Goal: Book appointment/travel/reservation

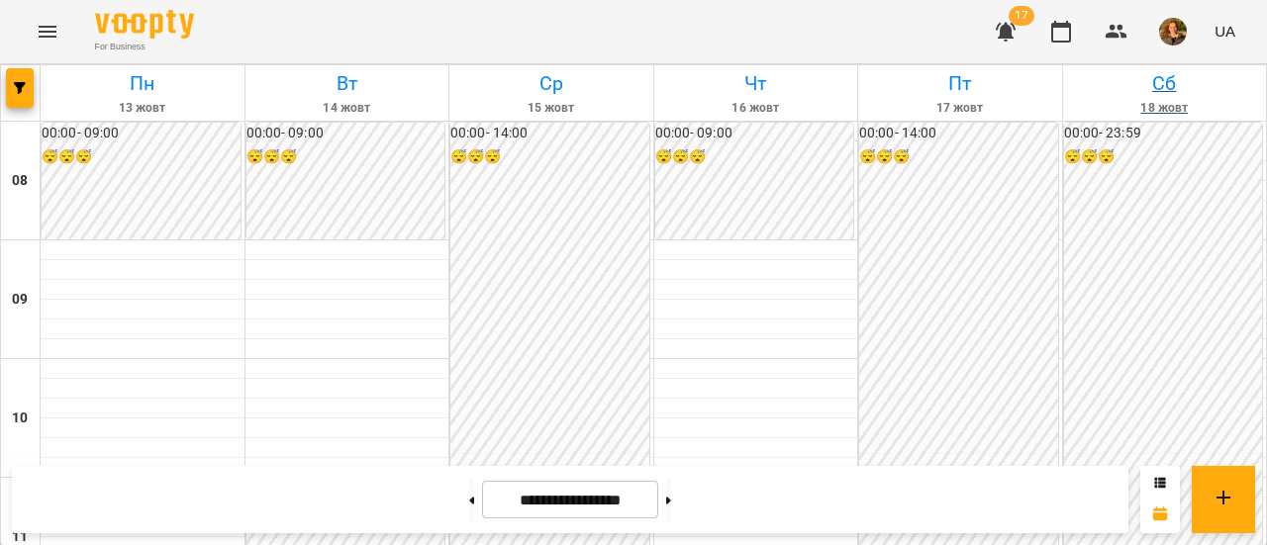
scroll to position [1207, 0]
click at [1031, 93] on h6 "Пт" at bounding box center [960, 83] width 198 height 31
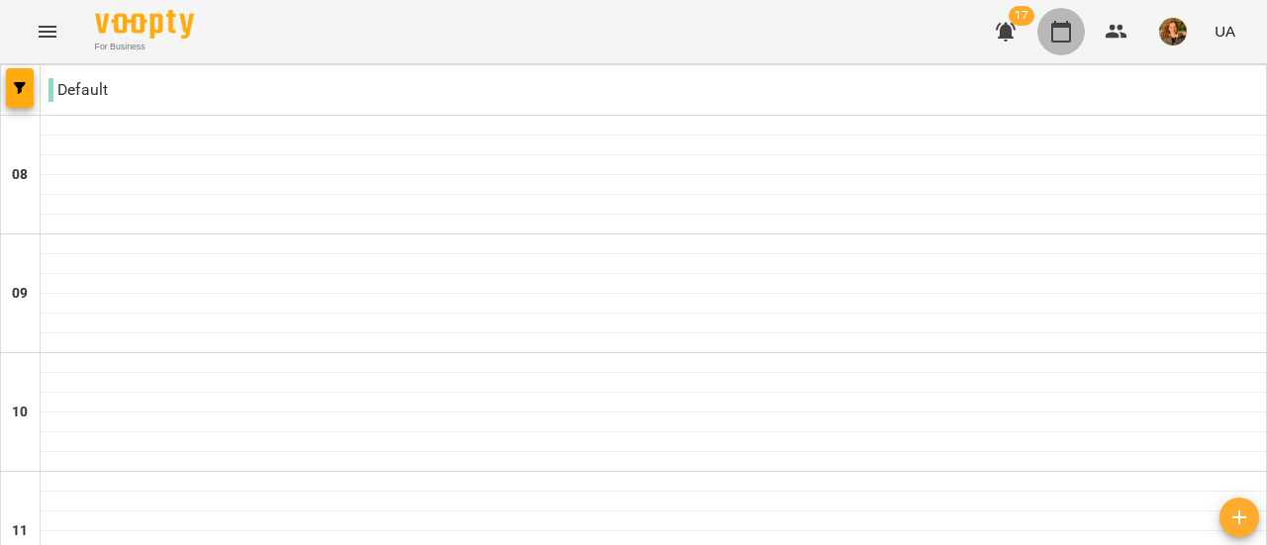
click at [1055, 33] on icon "button" at bounding box center [1061, 32] width 24 height 24
click at [18, 88] on icon "button" at bounding box center [20, 88] width 12 height 12
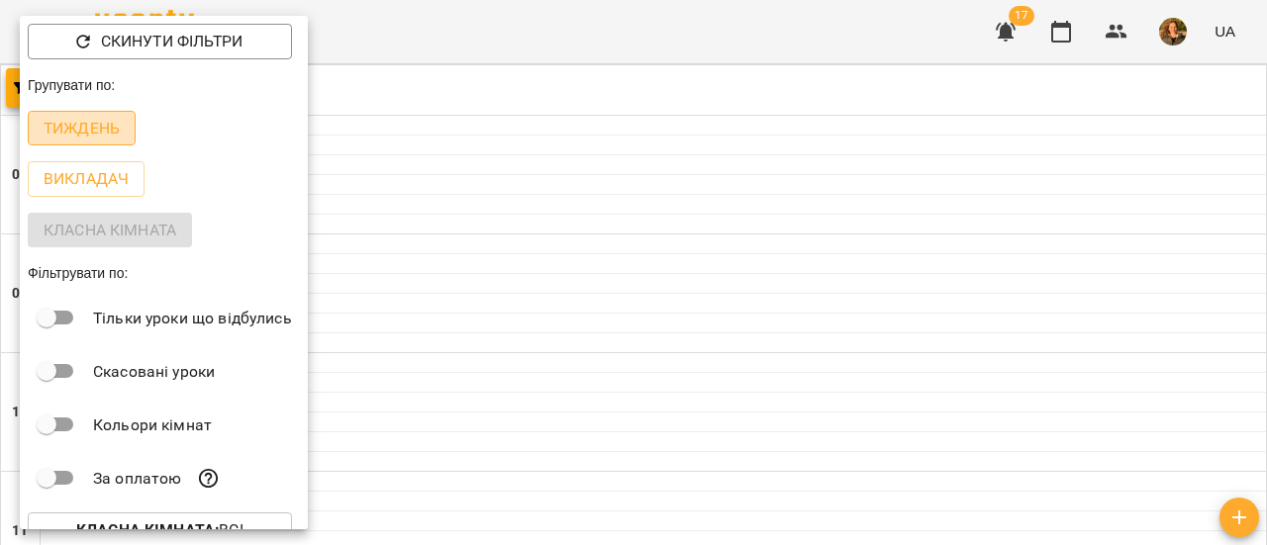
click at [79, 127] on p "Тиждень" at bounding box center [82, 129] width 76 height 24
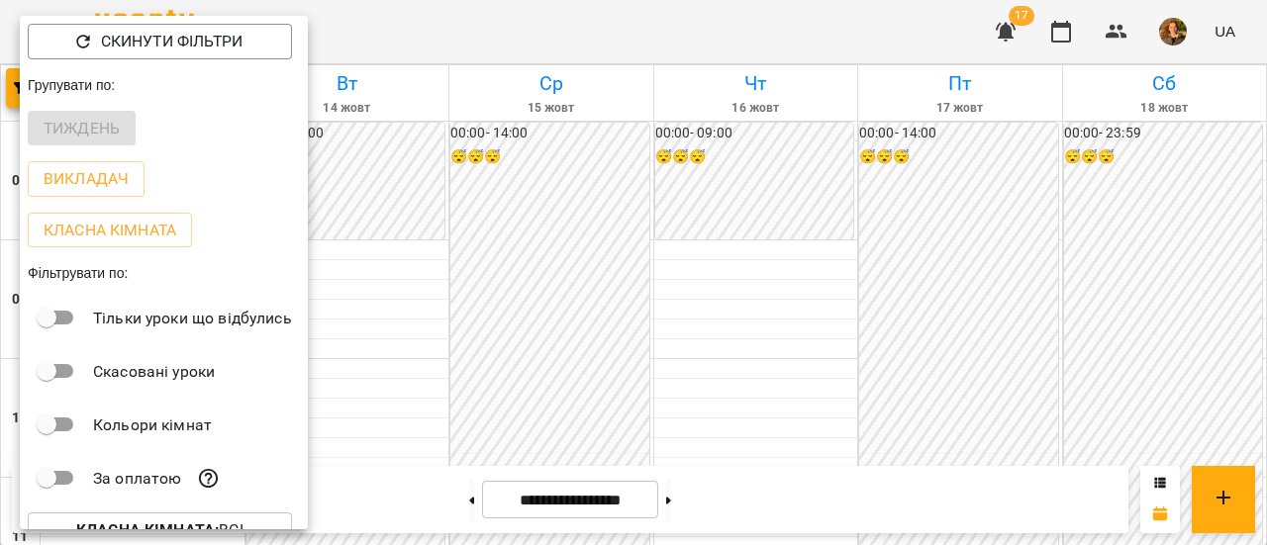
click at [472, 33] on div at bounding box center [633, 272] width 1267 height 545
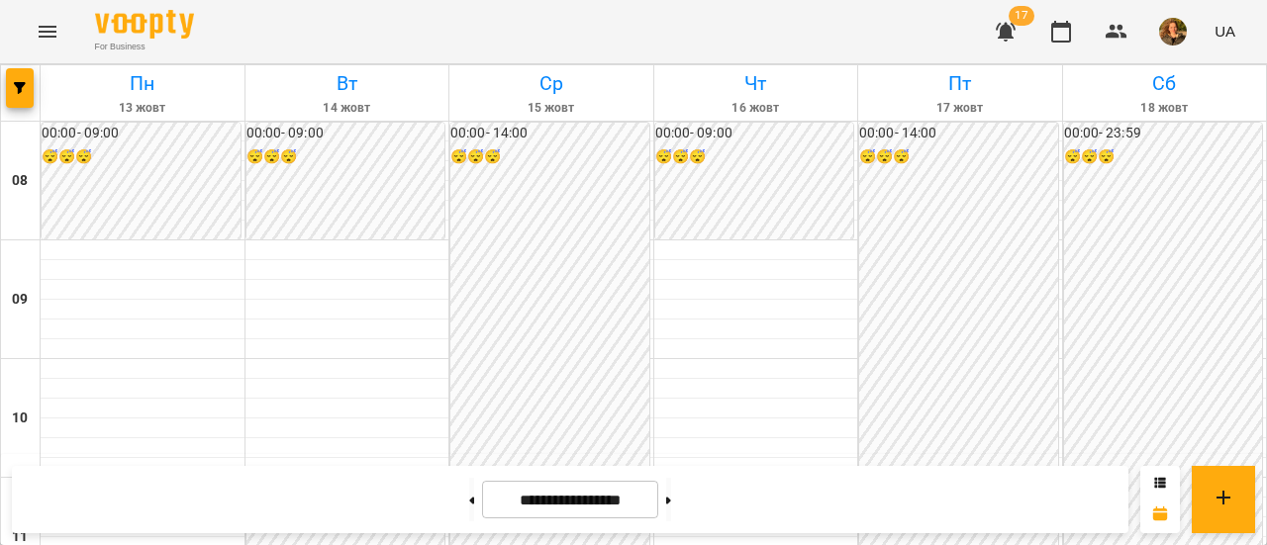
scroll to position [1189, 0]
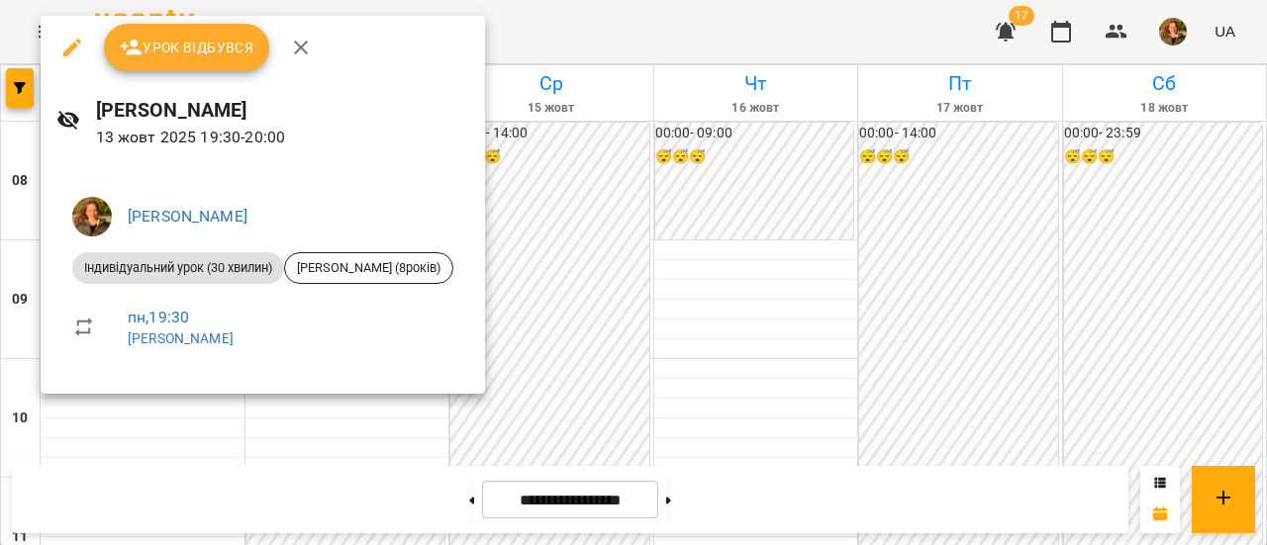
click at [741, 308] on div at bounding box center [633, 272] width 1267 height 545
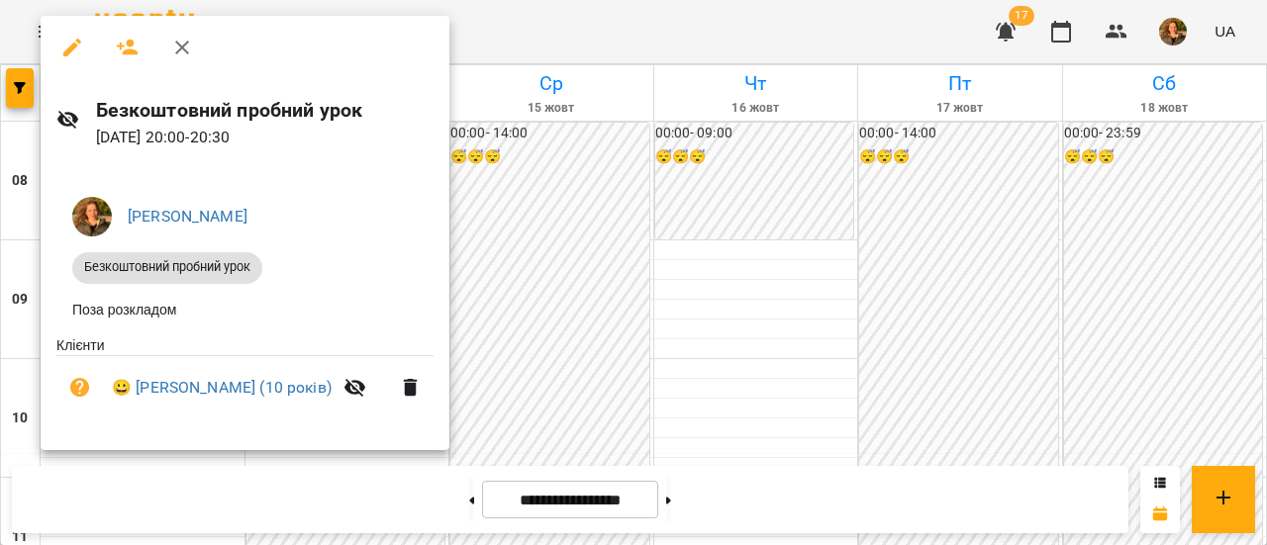
click at [540, 130] on div at bounding box center [633, 272] width 1267 height 545
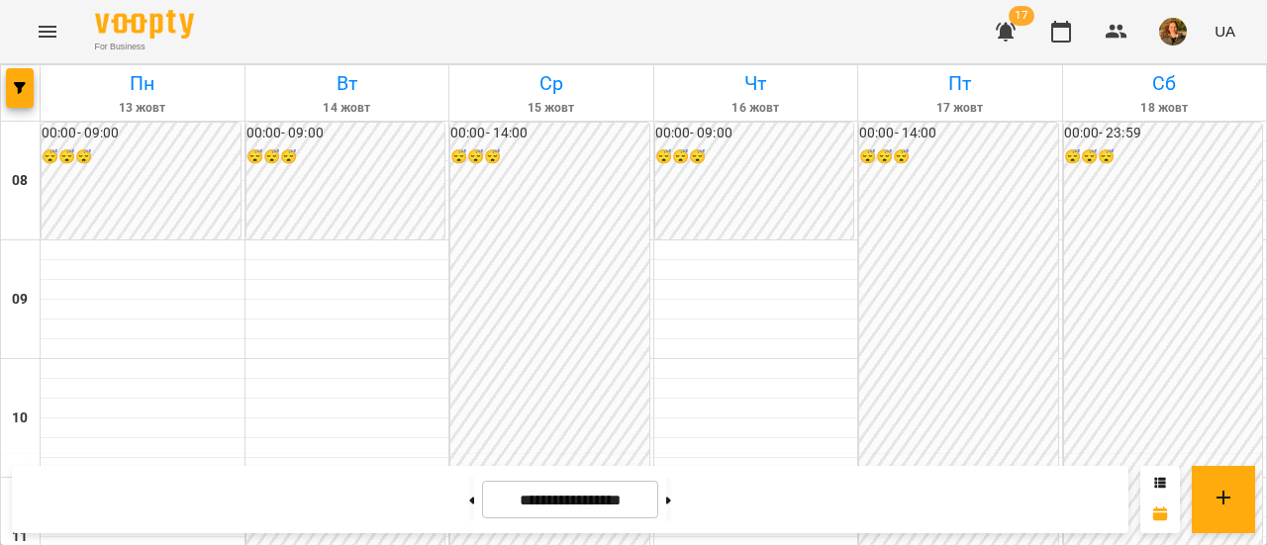
scroll to position [694, 0]
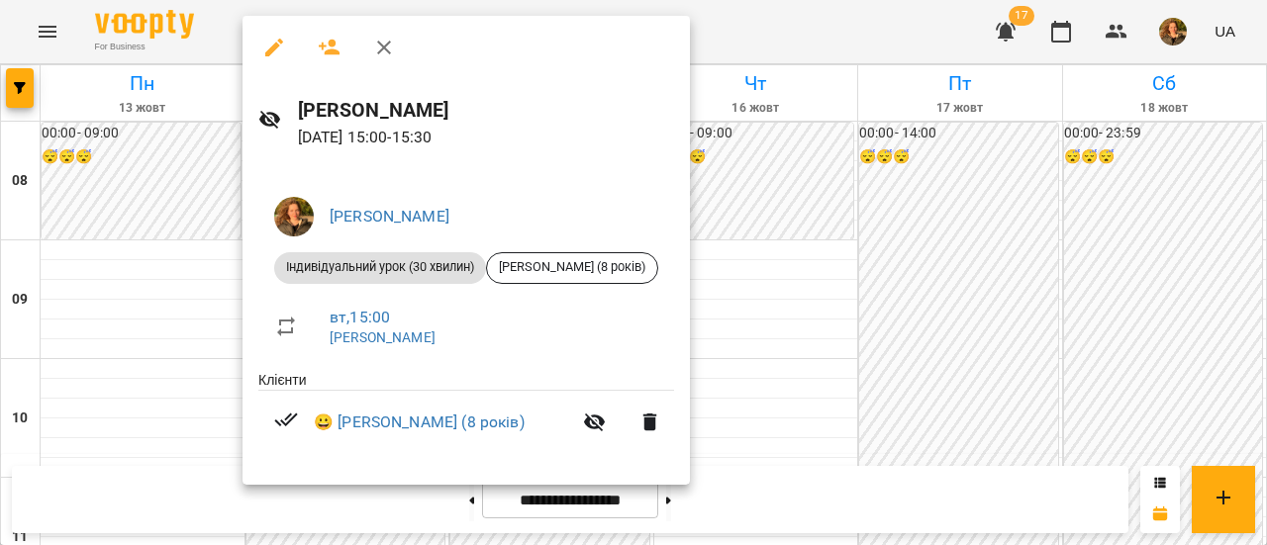
click at [928, 210] on div at bounding box center [633, 272] width 1267 height 545
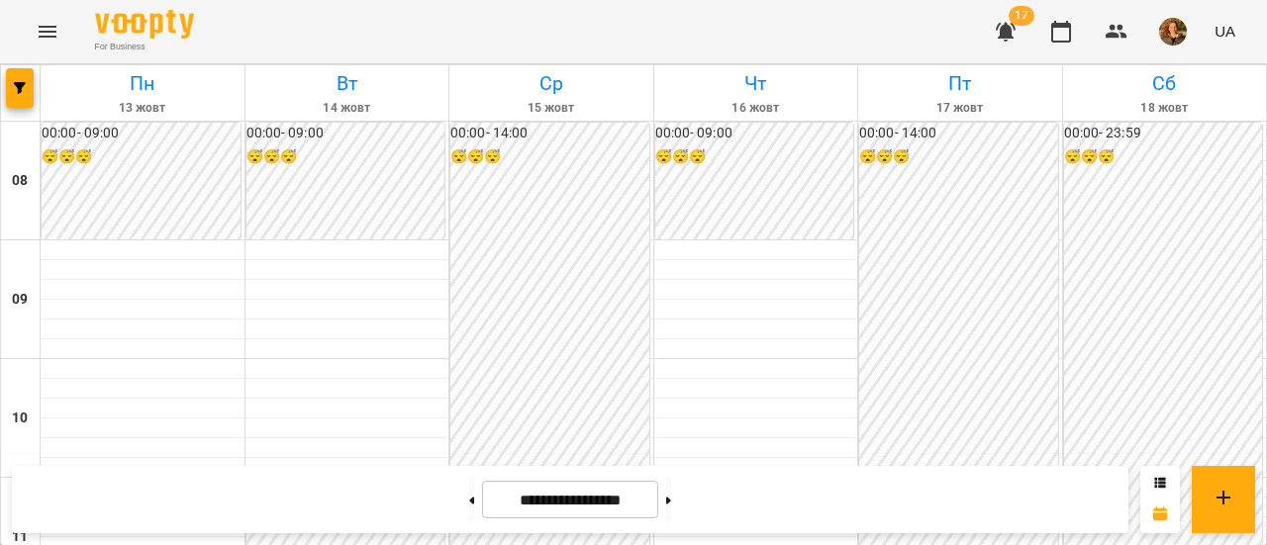
scroll to position [1153, 0]
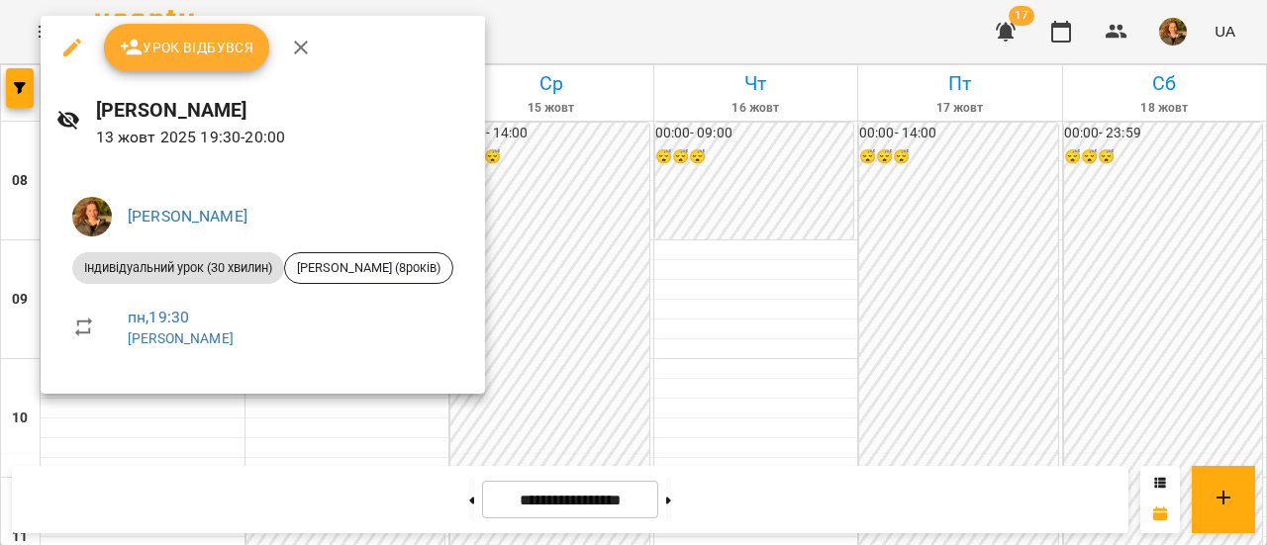
click at [582, 183] on div at bounding box center [633, 272] width 1267 height 545
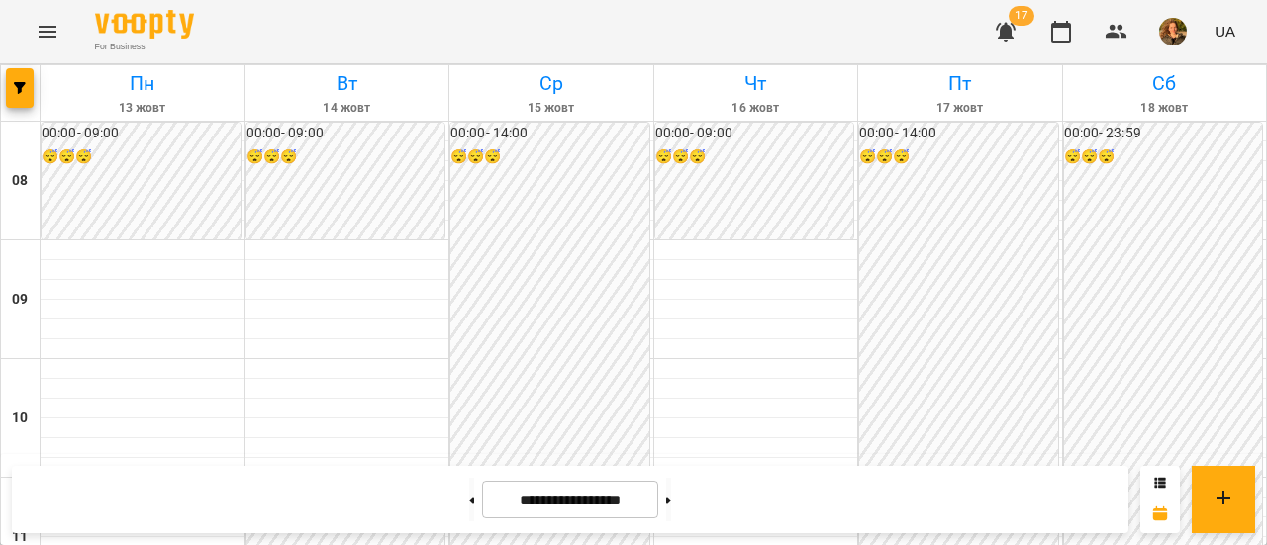
scroll to position [1086, 0]
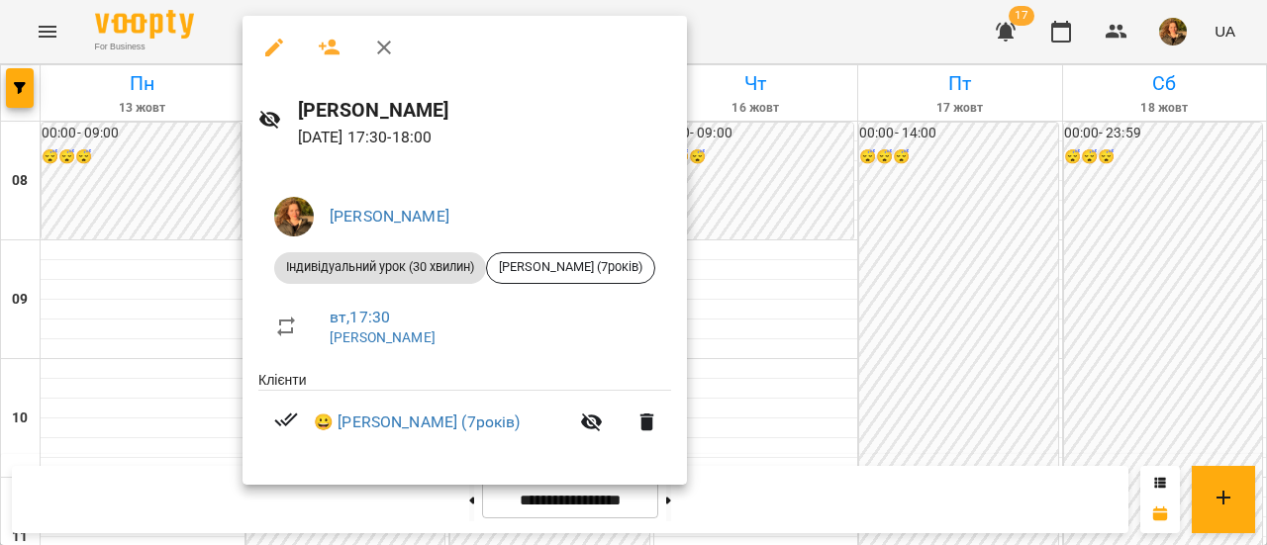
drag, startPoint x: 897, startPoint y: 225, endPoint x: 914, endPoint y: 205, distance: 26.6
click at [914, 205] on div at bounding box center [633, 272] width 1267 height 545
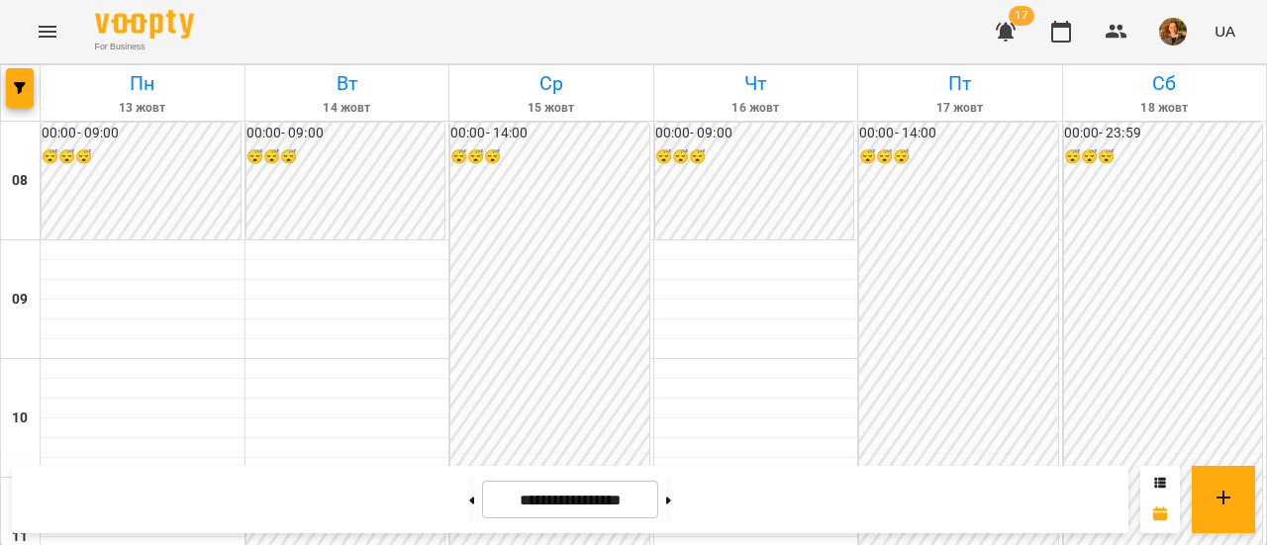
scroll to position [1010, 0]
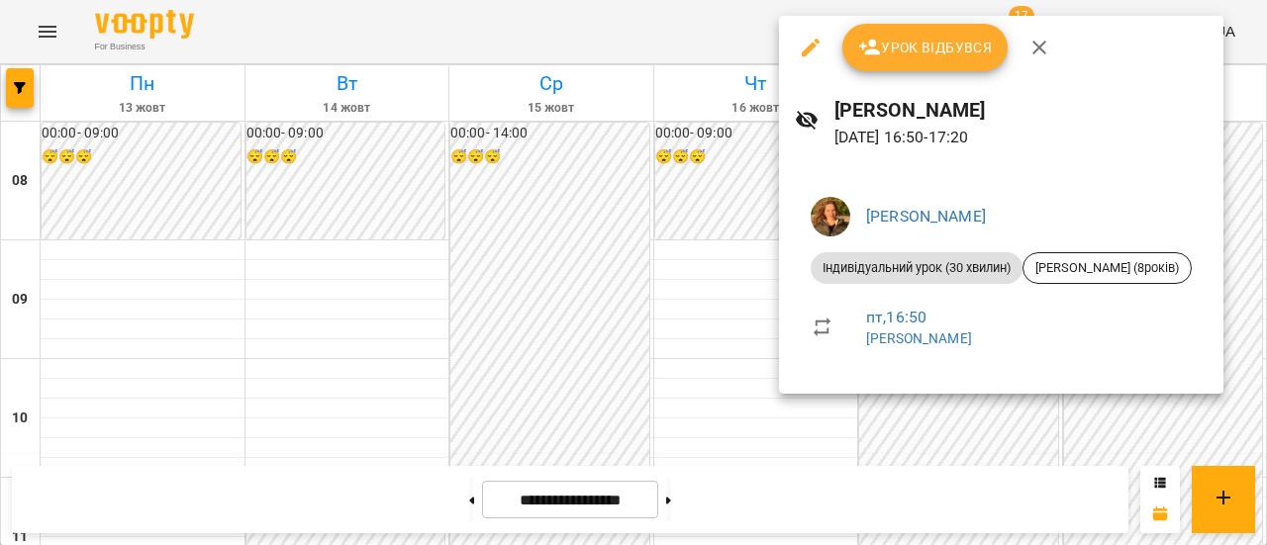
click at [573, 183] on div at bounding box center [633, 272] width 1267 height 545
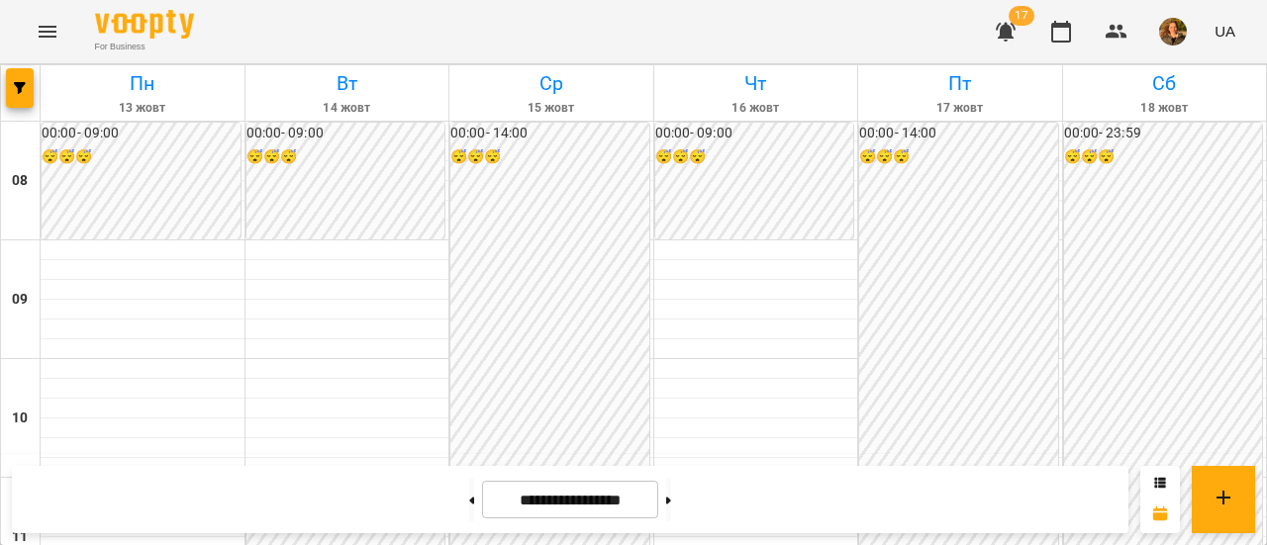
scroll to position [866, 0]
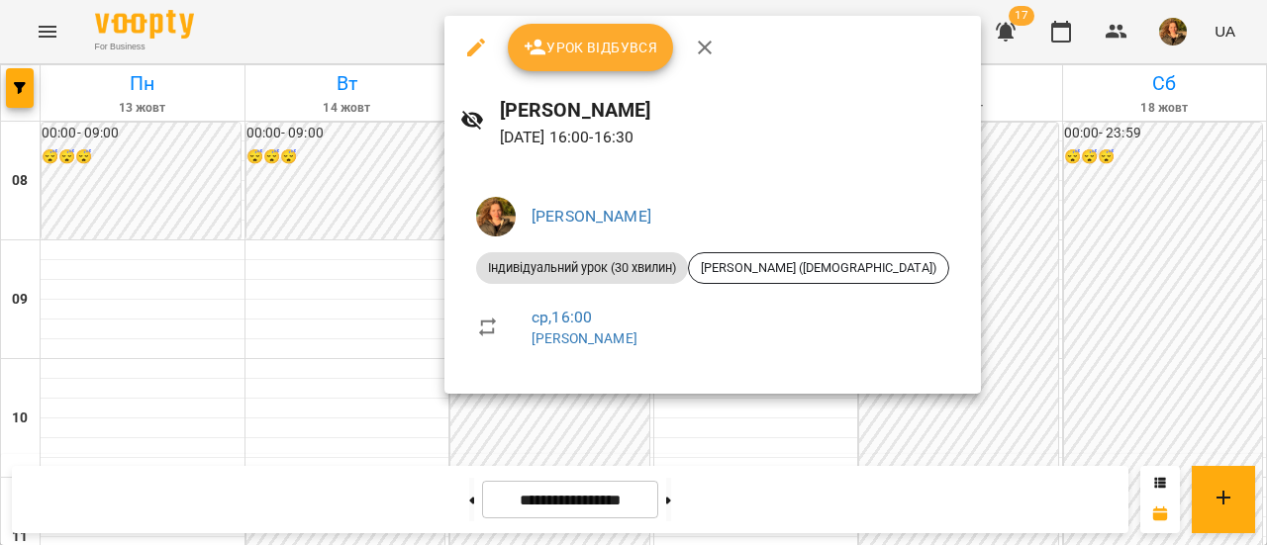
click at [336, 175] on div at bounding box center [633, 272] width 1267 height 545
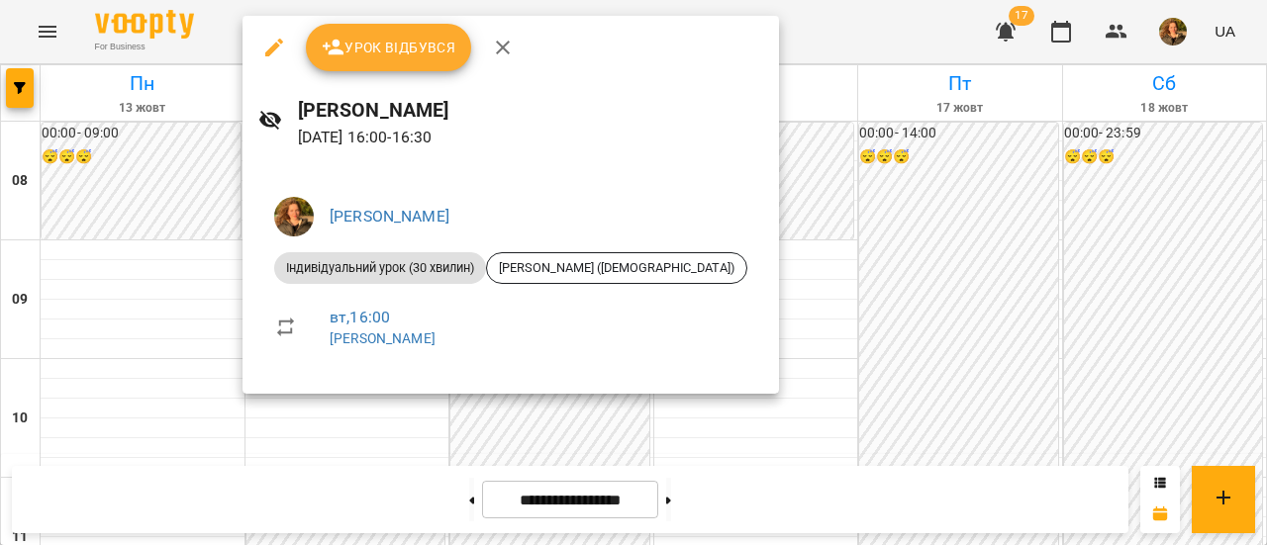
click at [910, 223] on div at bounding box center [633, 272] width 1267 height 545
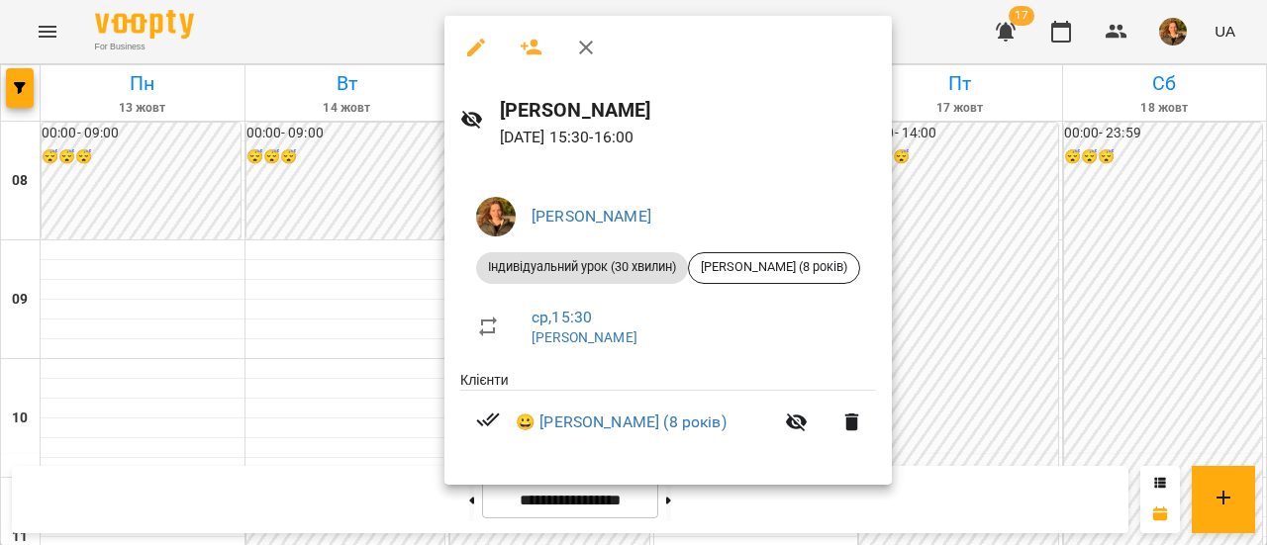
click at [999, 276] on div at bounding box center [633, 272] width 1267 height 545
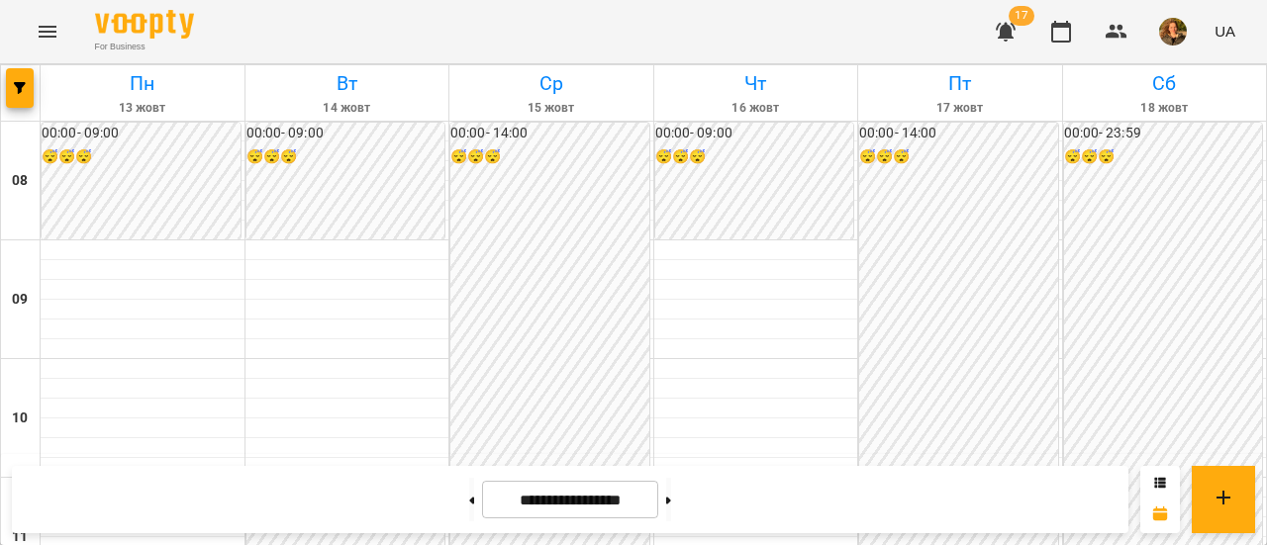
scroll to position [1143, 0]
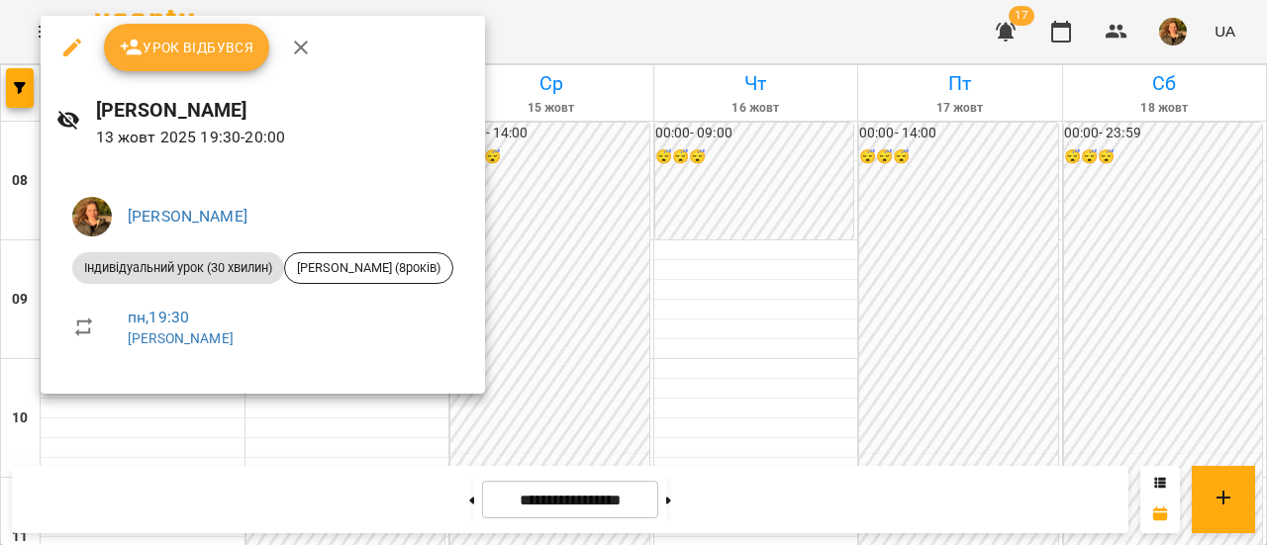
click at [577, 206] on div at bounding box center [633, 272] width 1267 height 545
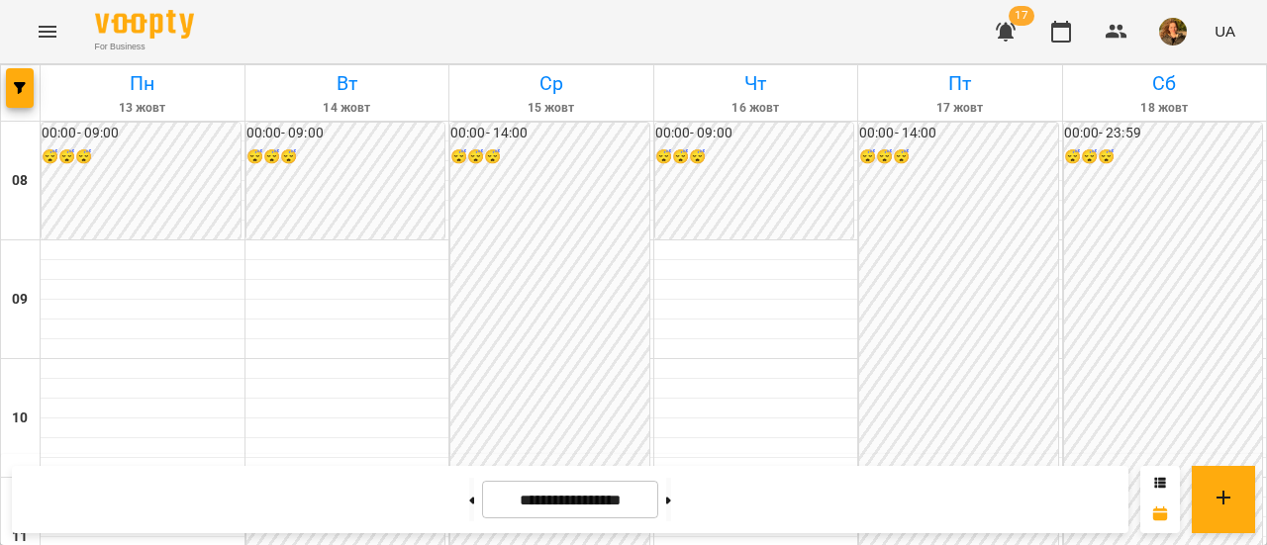
scroll to position [599, 0]
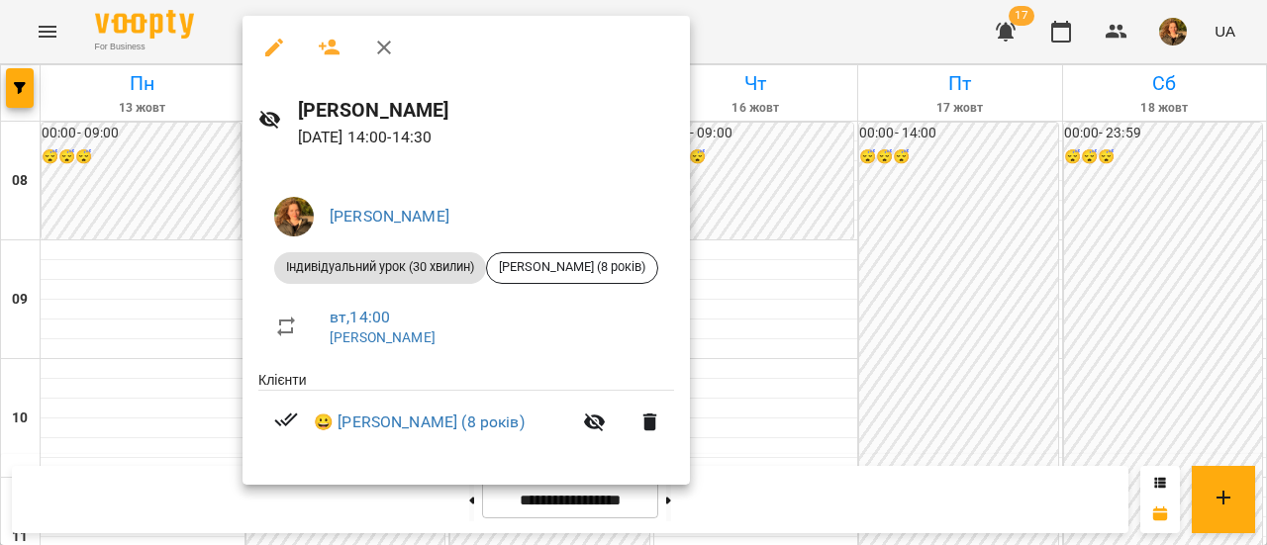
click at [954, 246] on div at bounding box center [633, 272] width 1267 height 545
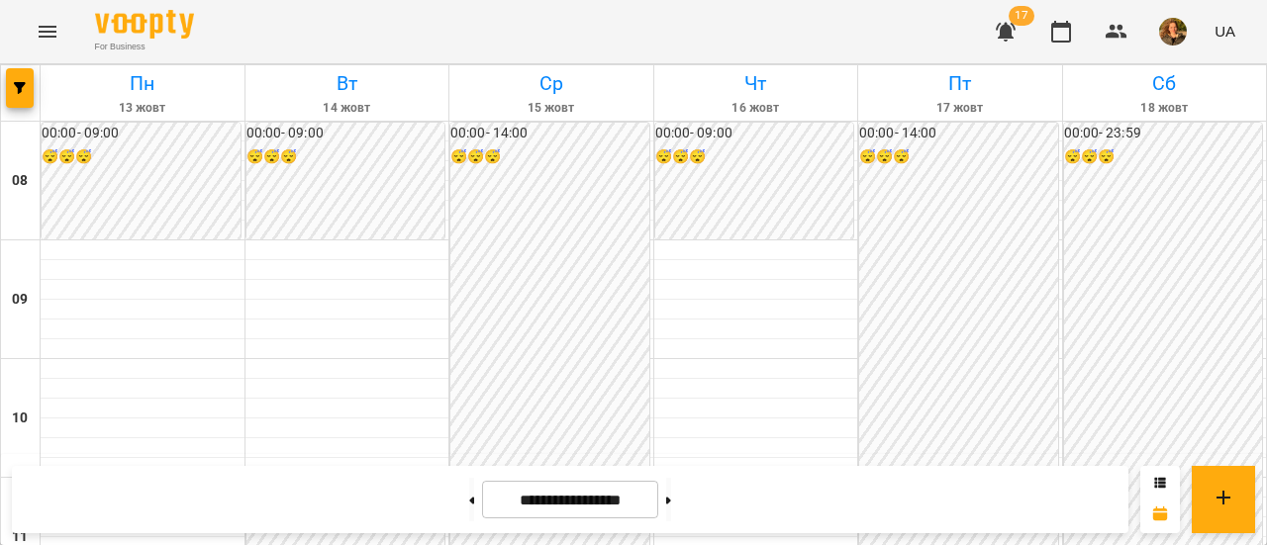
scroll to position [797, 0]
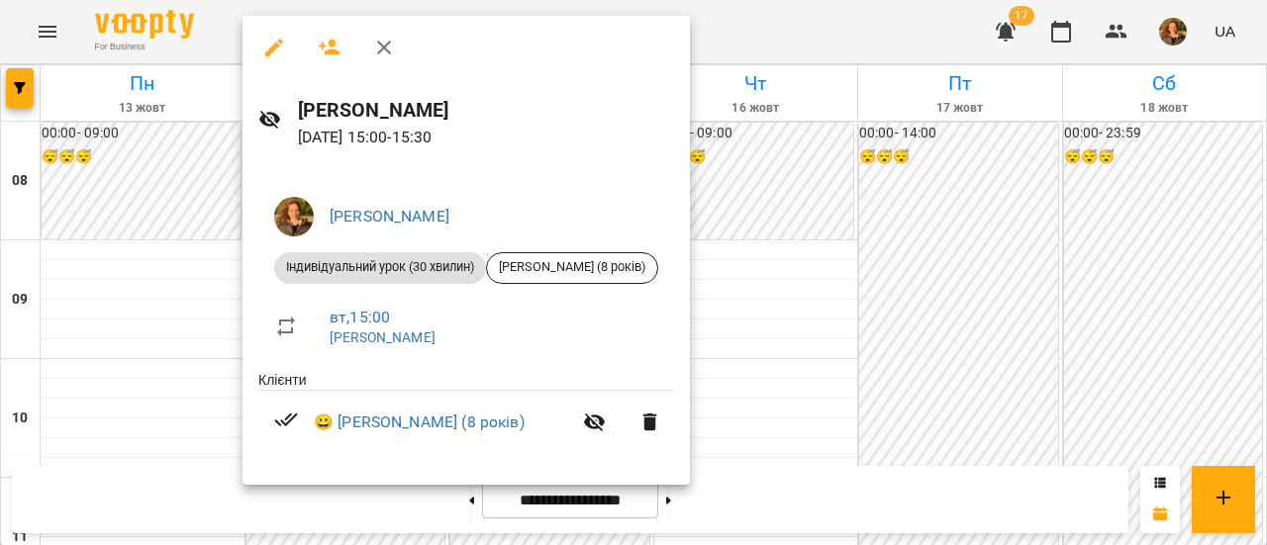
click at [841, 181] on div at bounding box center [633, 272] width 1267 height 545
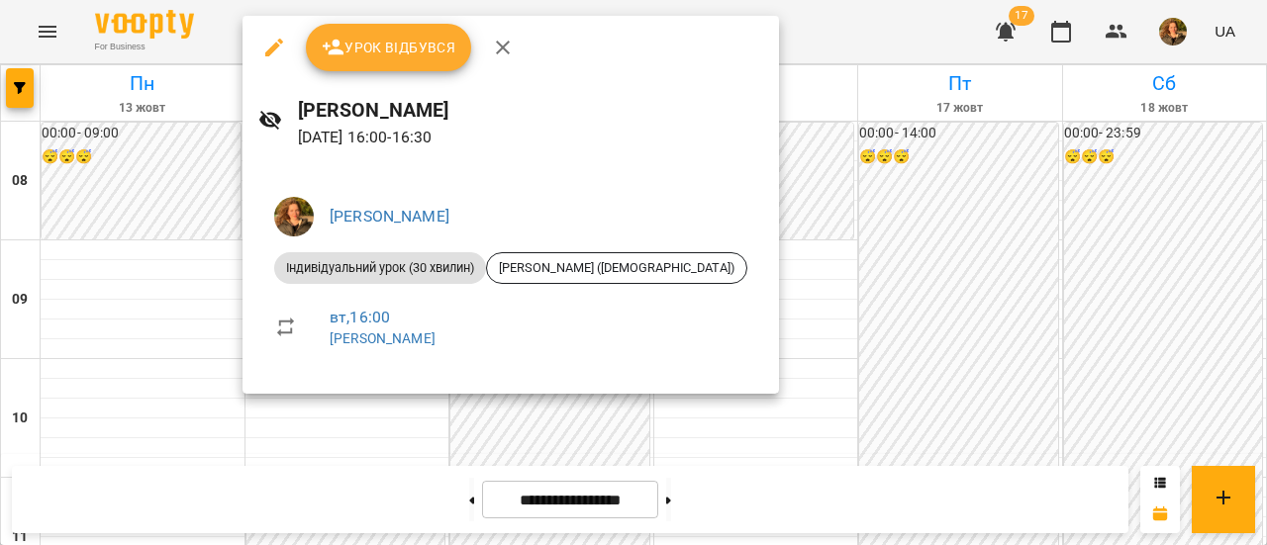
click at [386, 415] on div at bounding box center [633, 272] width 1267 height 545
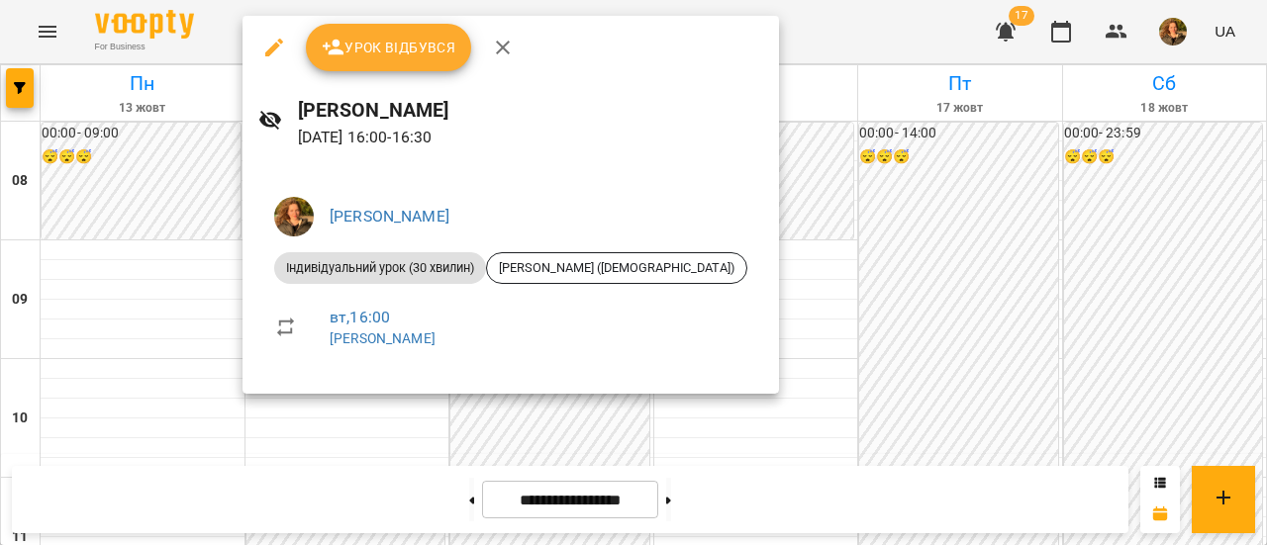
click at [364, 412] on div at bounding box center [633, 272] width 1267 height 545
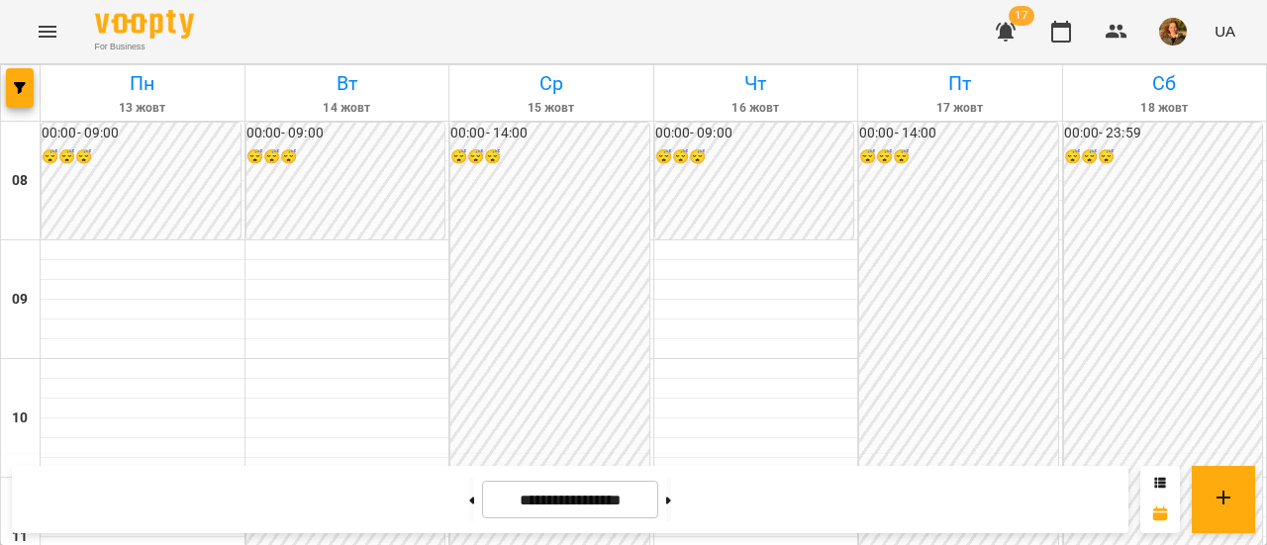
scroll to position [995, 0]
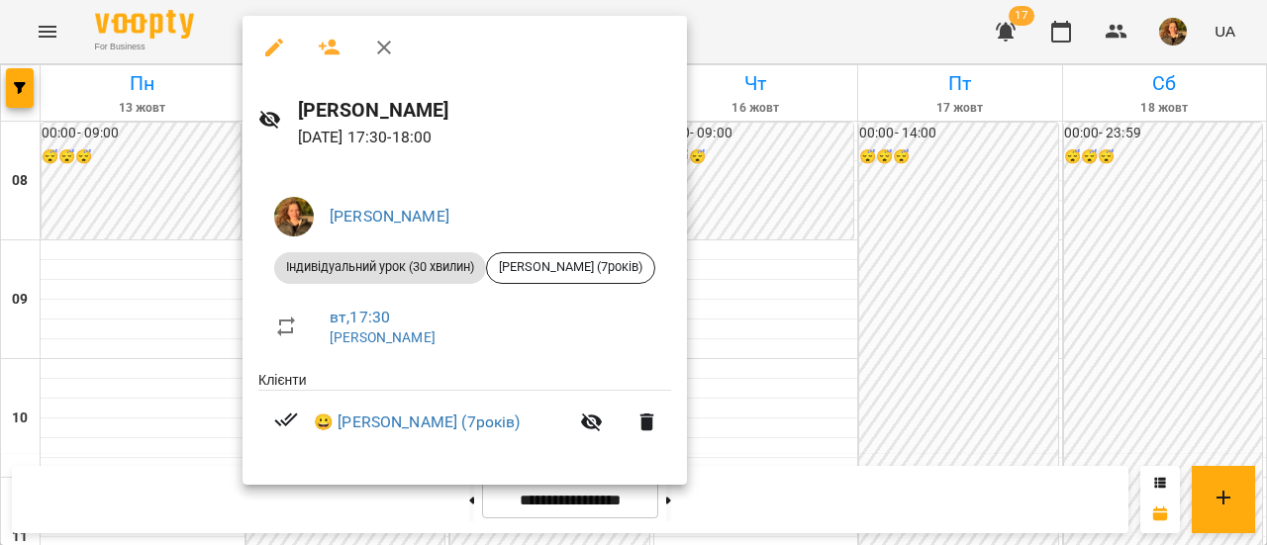
click at [830, 465] on div at bounding box center [633, 272] width 1267 height 545
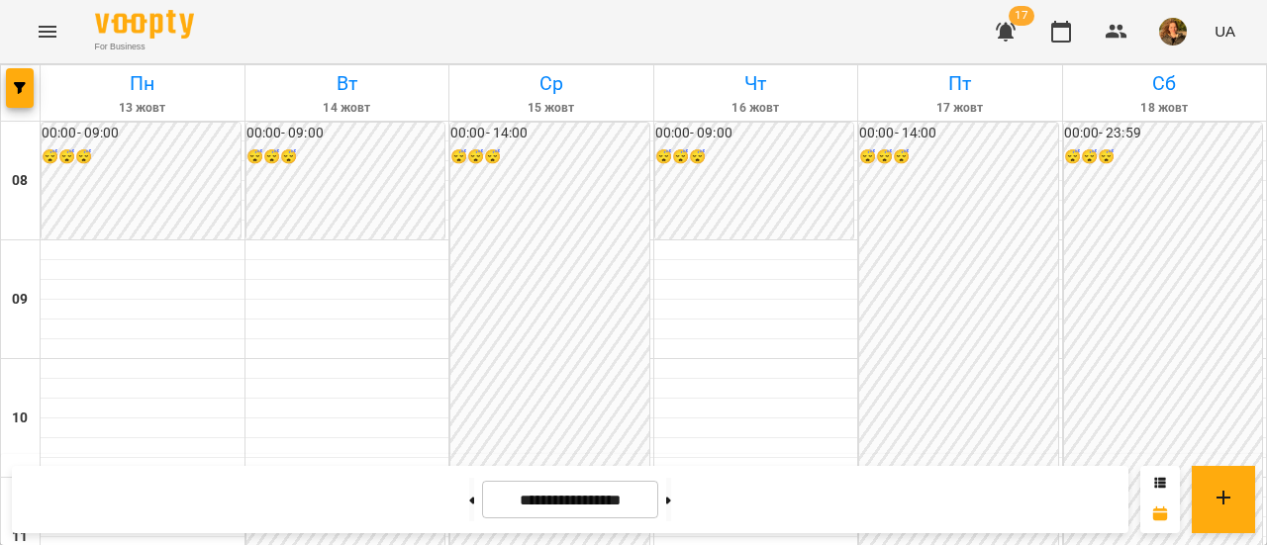
scroll to position [1207, 0]
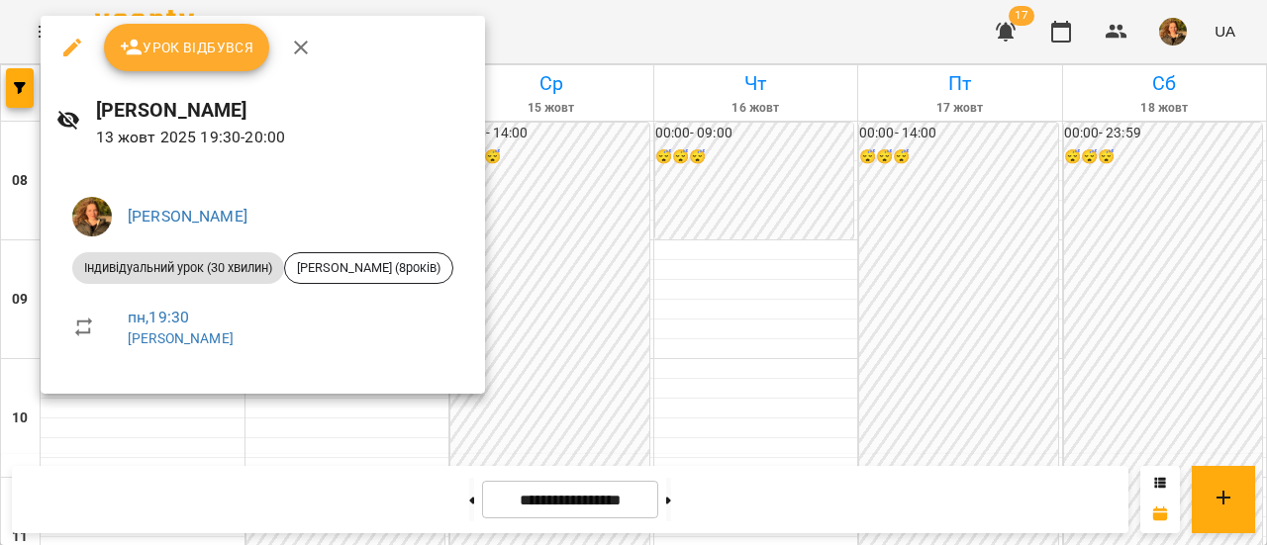
click at [709, 316] on div at bounding box center [633, 272] width 1267 height 545
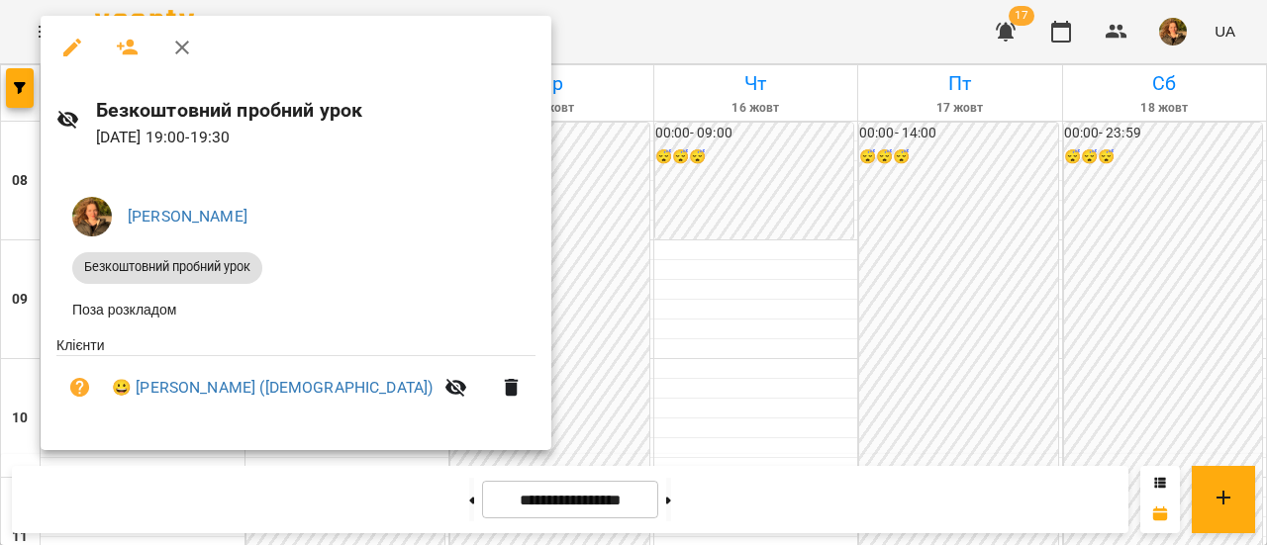
click at [782, 405] on div at bounding box center [633, 272] width 1267 height 545
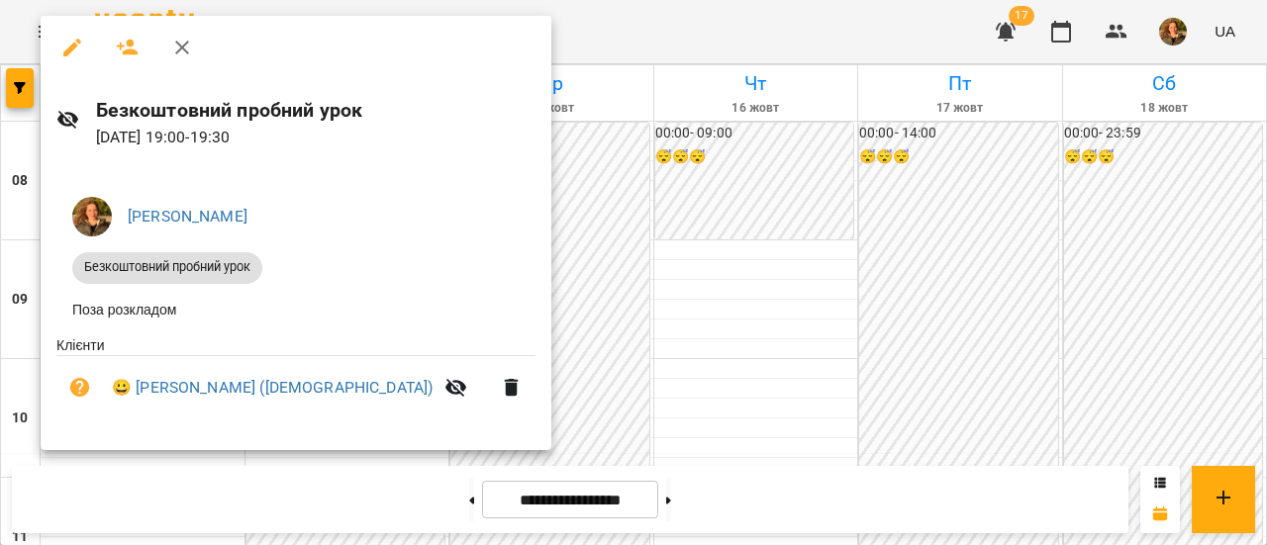
click at [673, 380] on div at bounding box center [633, 272] width 1267 height 545
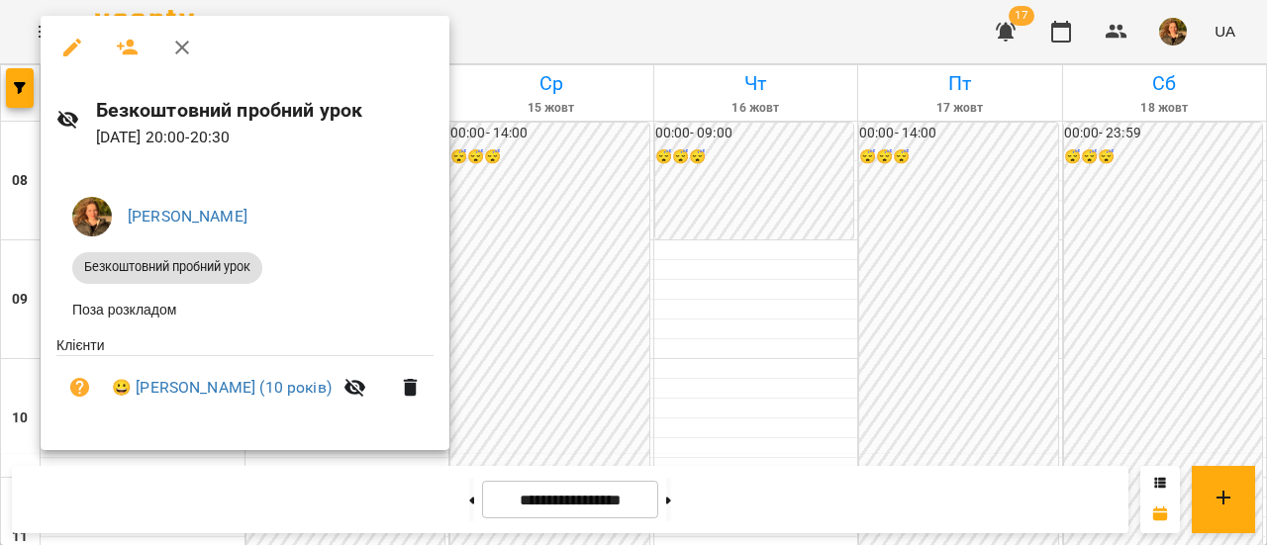
click at [657, 258] on div at bounding box center [633, 272] width 1267 height 545
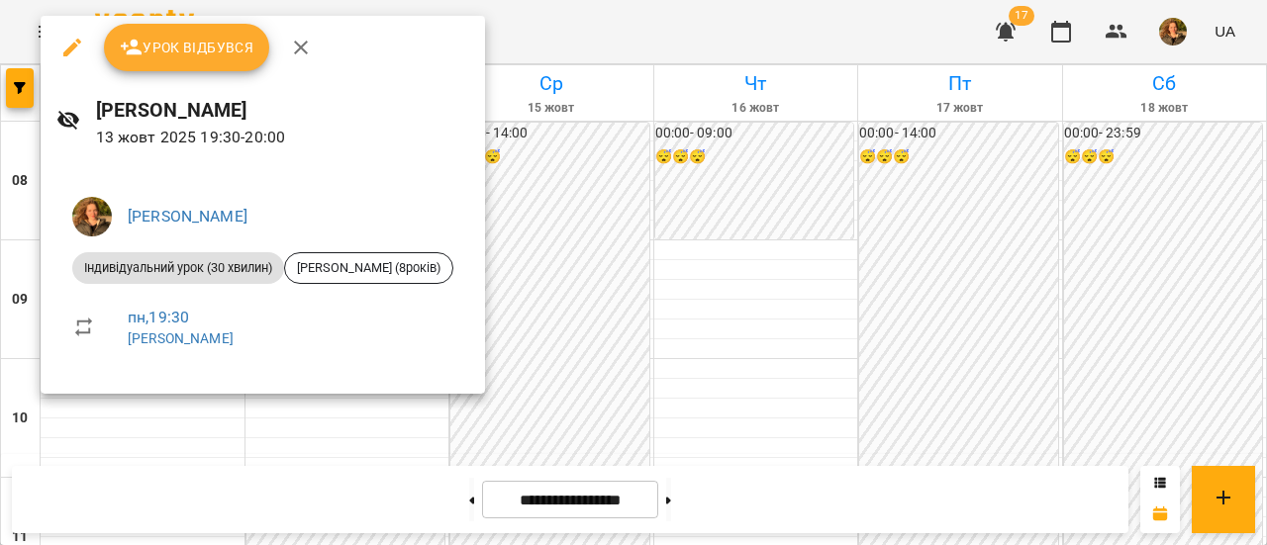
click at [635, 329] on div at bounding box center [633, 272] width 1267 height 545
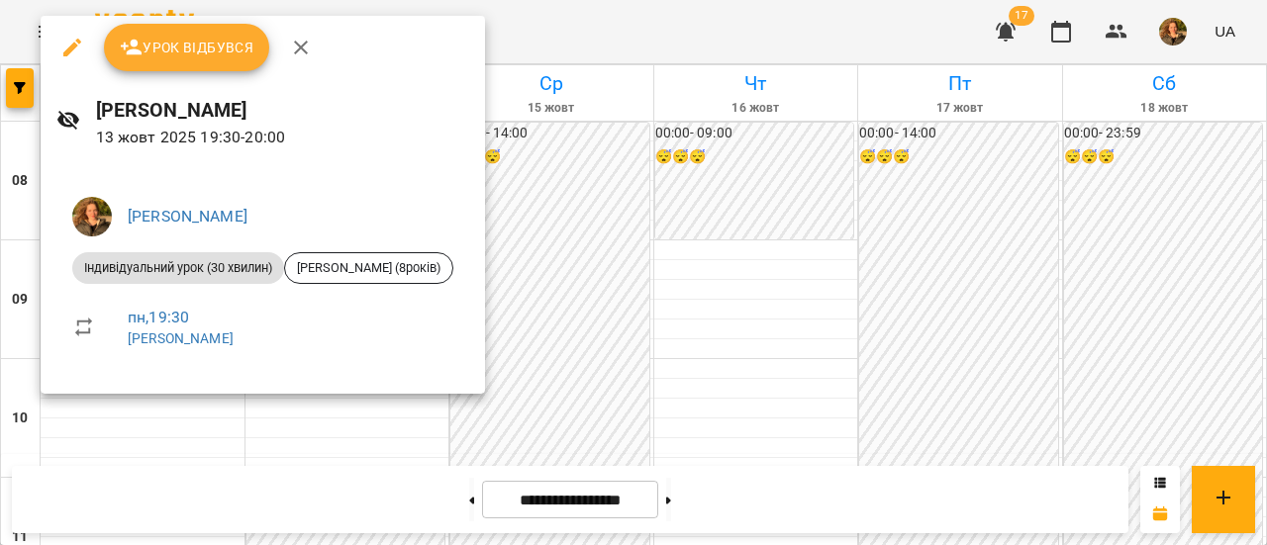
click at [775, 29] on div at bounding box center [633, 272] width 1267 height 545
